Goal: Information Seeking & Learning: Learn about a topic

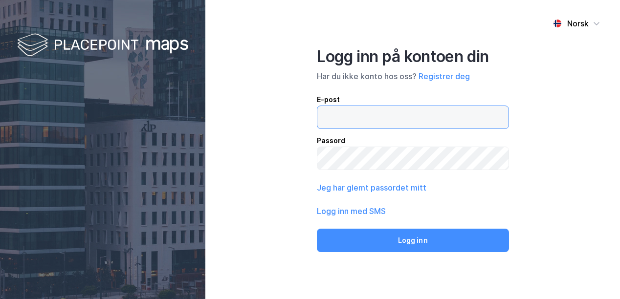
click at [388, 118] on input "email" at bounding box center [412, 117] width 191 height 23
click at [321, 120] on input "[PERSON_NAME]." at bounding box center [412, 117] width 191 height 23
click at [425, 113] on input "larsossianjohannes." at bounding box center [412, 117] width 191 height 23
type input "[EMAIL_ADDRESS][PERSON_NAME][DOMAIN_NAME]"
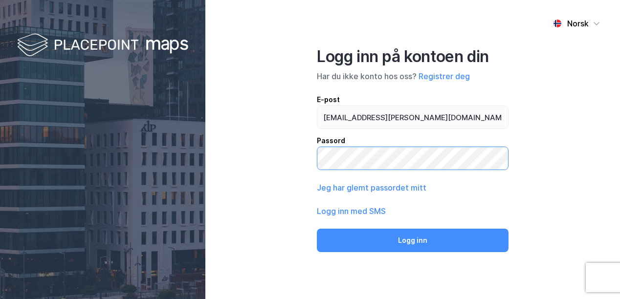
click at [317, 229] on button "Logg inn" at bounding box center [413, 240] width 192 height 23
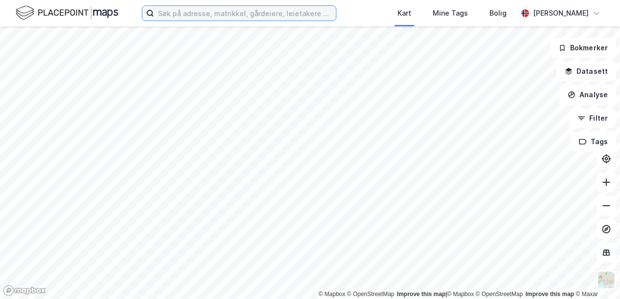
click at [242, 14] on input at bounding box center [245, 13] width 182 height 15
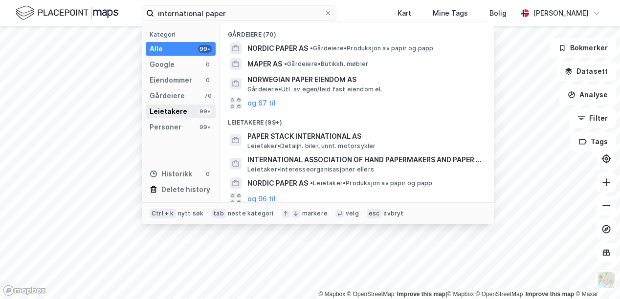
click at [182, 110] on div "Leietakere" at bounding box center [169, 112] width 38 height 12
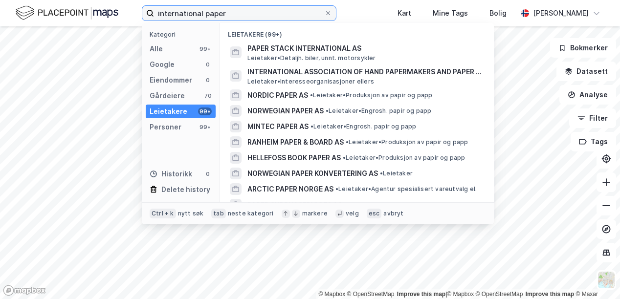
drag, startPoint x: 229, startPoint y: 13, endPoint x: 122, endPoint y: 3, distance: 107.6
click at [122, 3] on div "international paper Kategori Alle 99+ Google 0 Eiendommer 0 Gårdeiere 70 Leieta…" at bounding box center [310, 13] width 620 height 26
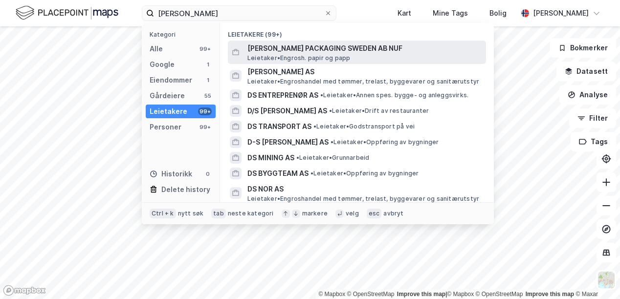
click at [326, 49] on span "[PERSON_NAME] PACKAGING SWEDEN AB NUF" at bounding box center [365, 49] width 235 height 12
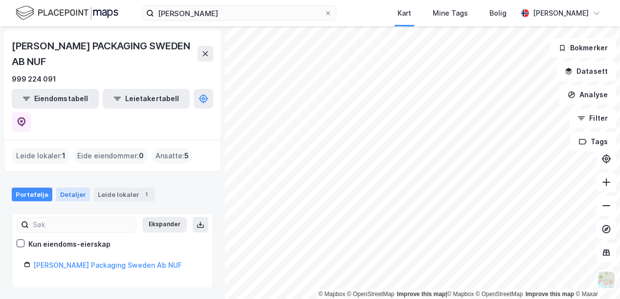
click at [77, 188] on div "Detaljer" at bounding box center [73, 195] width 34 height 14
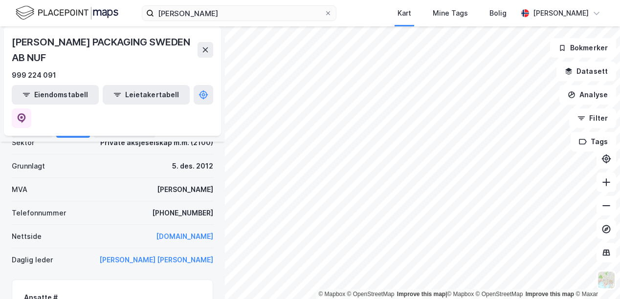
scroll to position [294, 0]
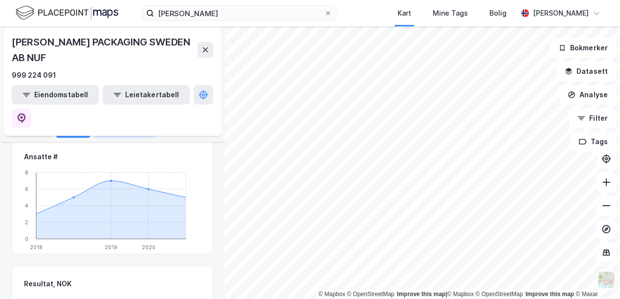
click at [120, 132] on div "Leide lokaler 1" at bounding box center [124, 131] width 61 height 14
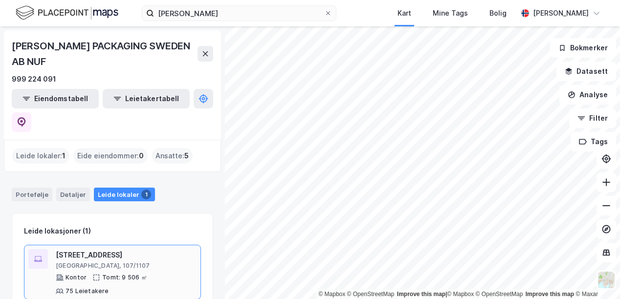
click at [98, 249] on div "[STREET_ADDRESS]" at bounding box center [126, 255] width 141 height 12
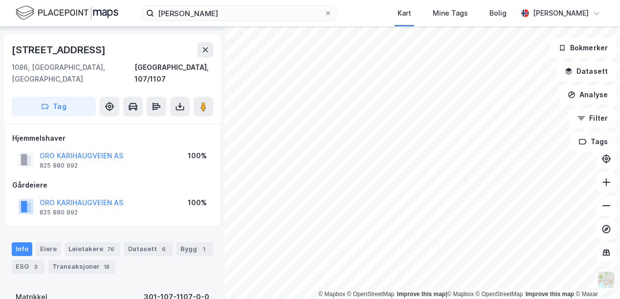
scroll to position [28, 0]
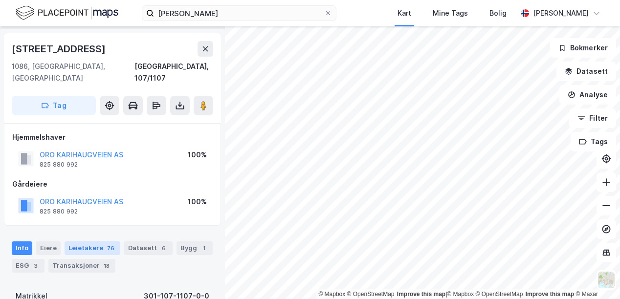
click at [97, 242] on div "Leietakere 76" at bounding box center [93, 249] width 56 height 14
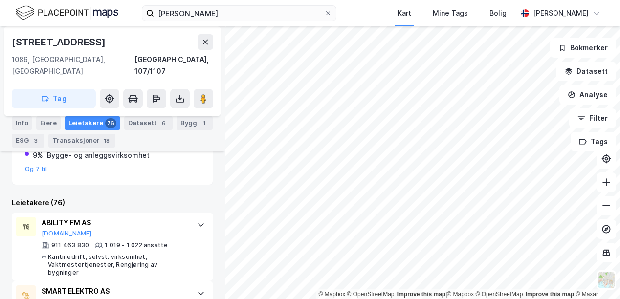
scroll to position [275, 0]
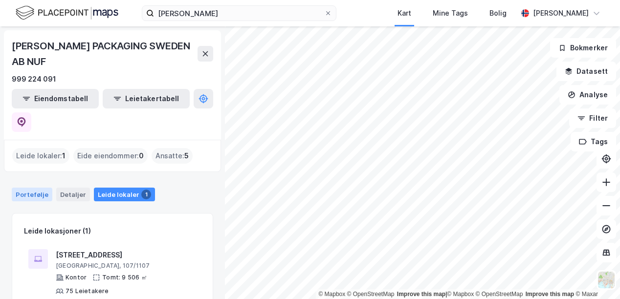
click at [35, 188] on div "Portefølje" at bounding box center [32, 195] width 41 height 14
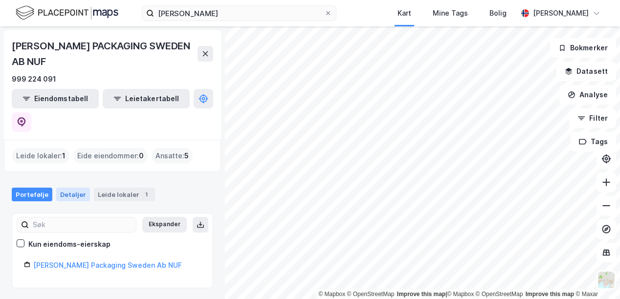
click at [78, 188] on div "Detaljer" at bounding box center [73, 195] width 34 height 14
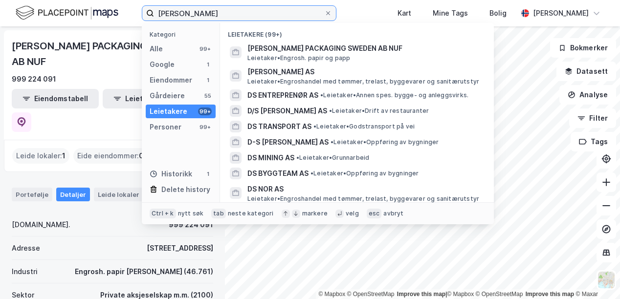
drag, startPoint x: 198, startPoint y: 14, endPoint x: 134, endPoint y: 11, distance: 64.1
click at [134, 11] on div "[PERSON_NAME] Kategori Alle 99+ Google 1 Eiendommer 1 Gårdeiere 55 Leietakere 9…" at bounding box center [310, 13] width 620 height 26
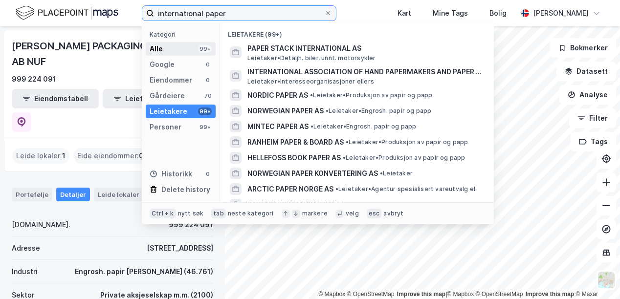
type input "international paper"
click at [166, 50] on div "Alle 99+" at bounding box center [181, 49] width 70 height 14
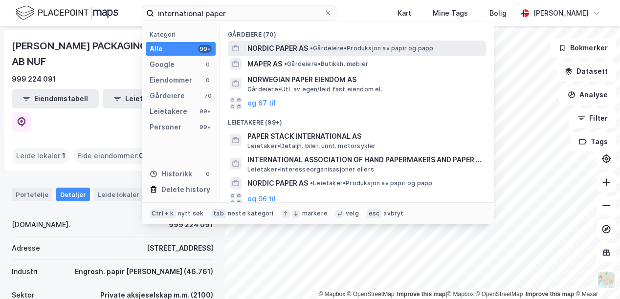
click at [275, 48] on span "NORDIC PAPER AS" at bounding box center [278, 49] width 61 height 12
